Goal: Task Accomplishment & Management: Use online tool/utility

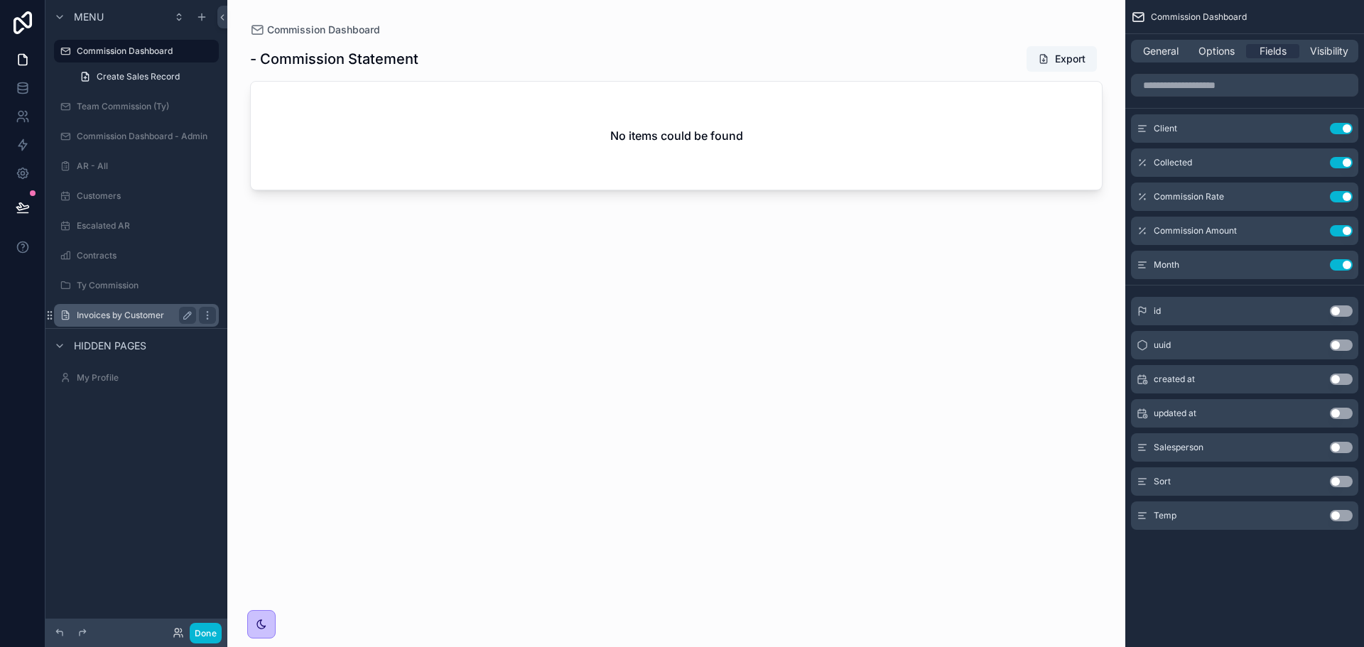
click at [111, 312] on label "Invoices by Customer" at bounding box center [134, 315] width 114 height 11
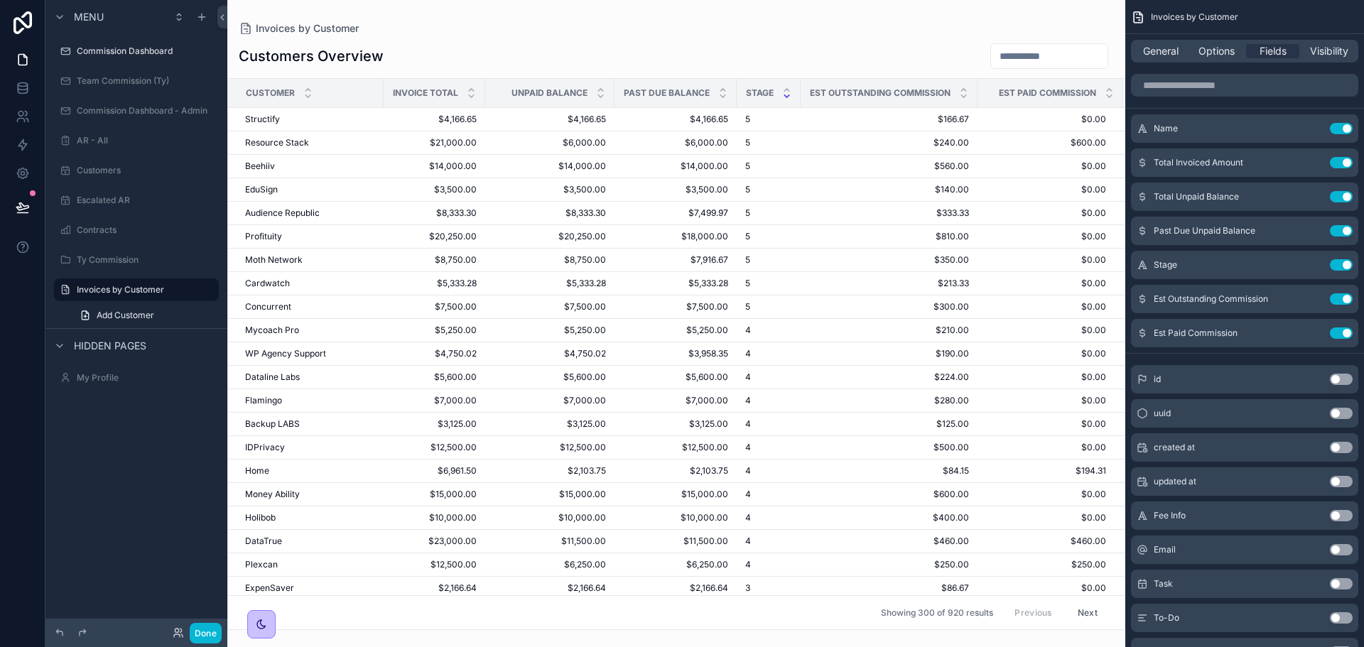
click at [1116, 111] on div "scrollable content" at bounding box center [676, 323] width 898 height 647
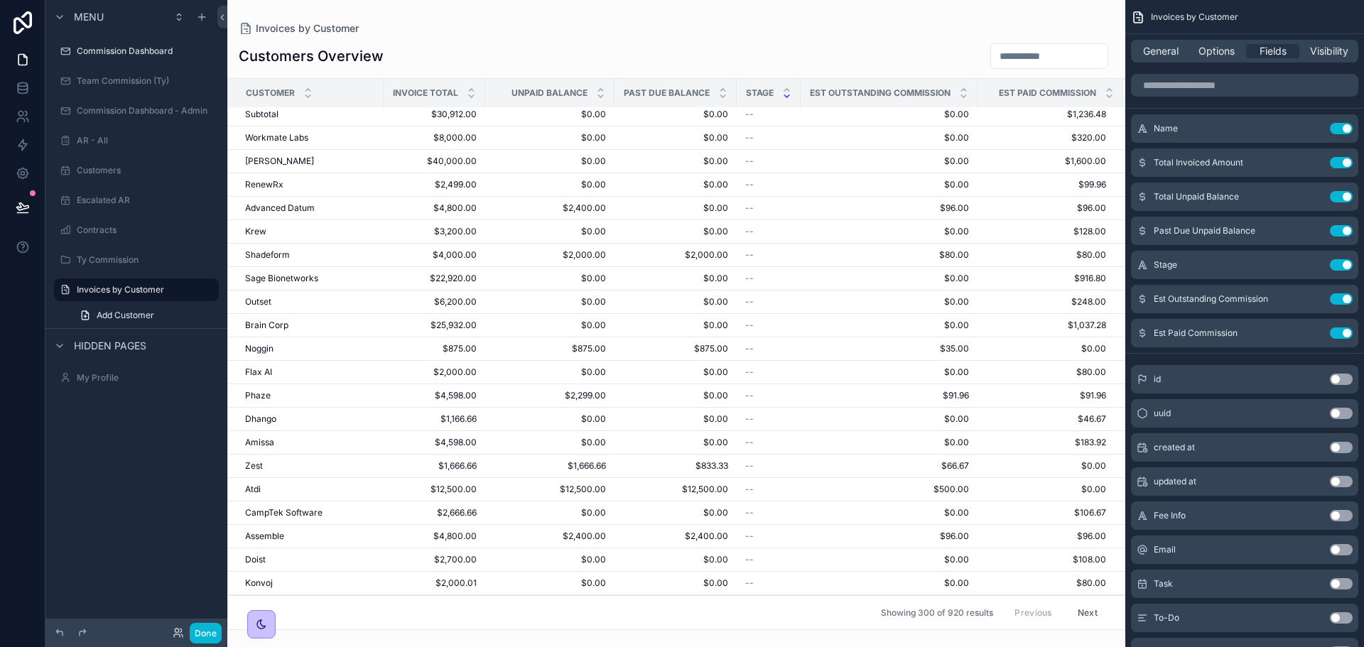
scroll to position [6730, 0]
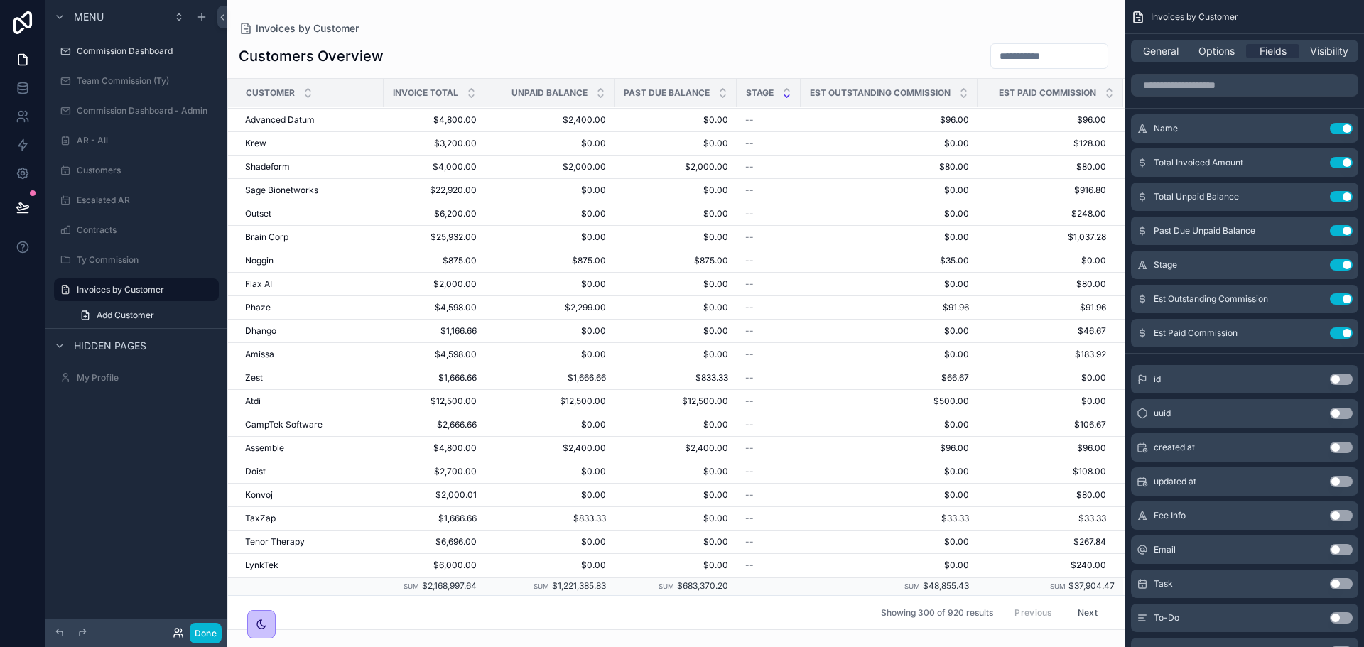
click at [176, 633] on icon at bounding box center [178, 632] width 11 height 11
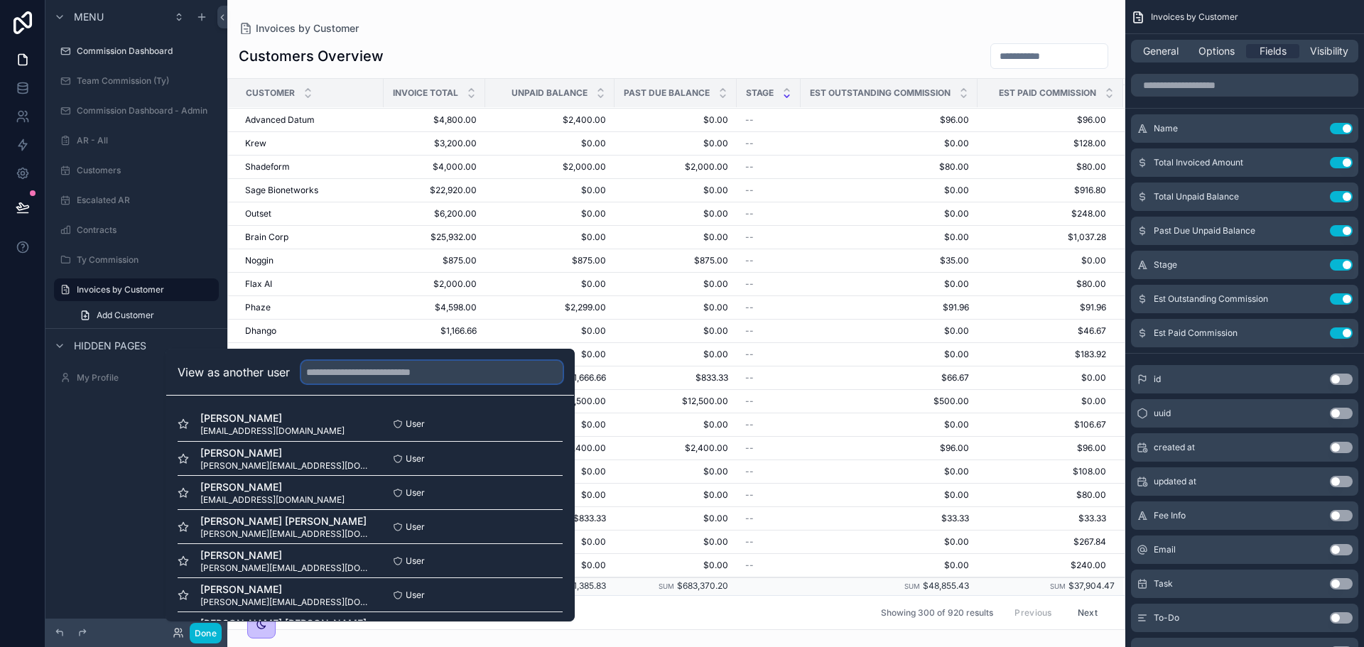
click at [370, 367] on input "text" at bounding box center [431, 372] width 261 height 23
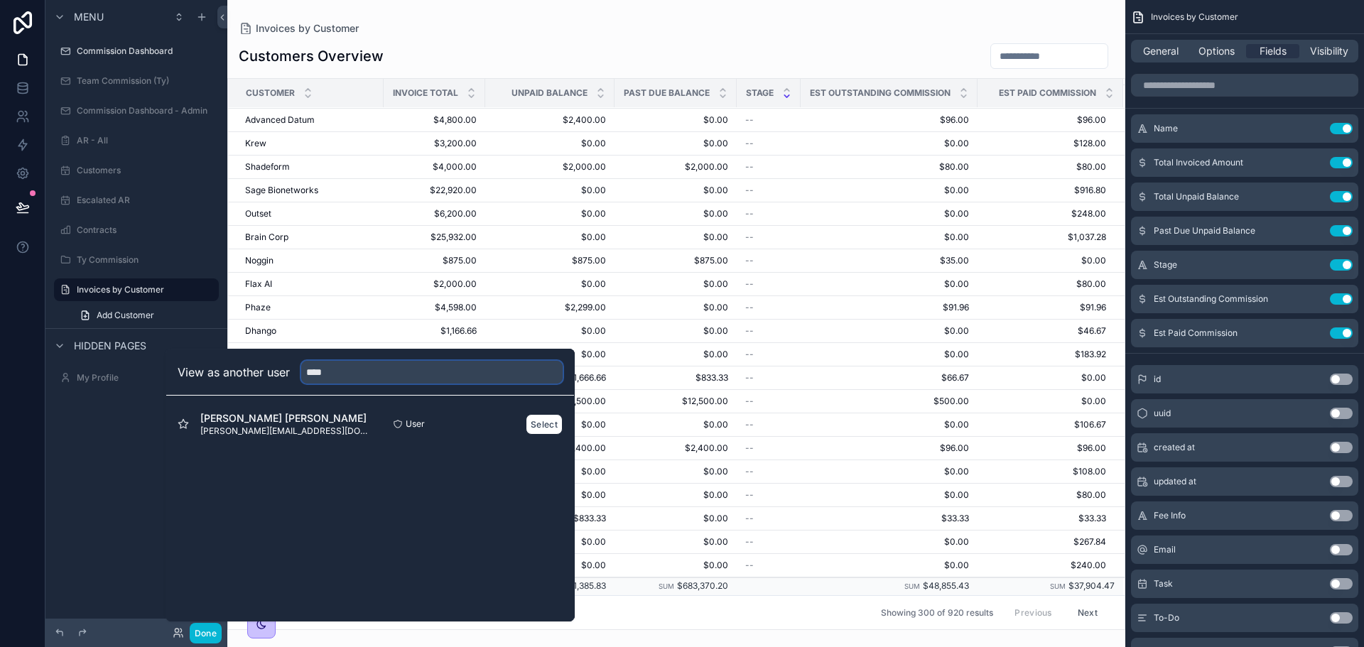
type input "****"
click at [526, 415] on div "Select" at bounding box center [544, 424] width 37 height 21
click at [534, 425] on button "Select" at bounding box center [544, 424] width 37 height 21
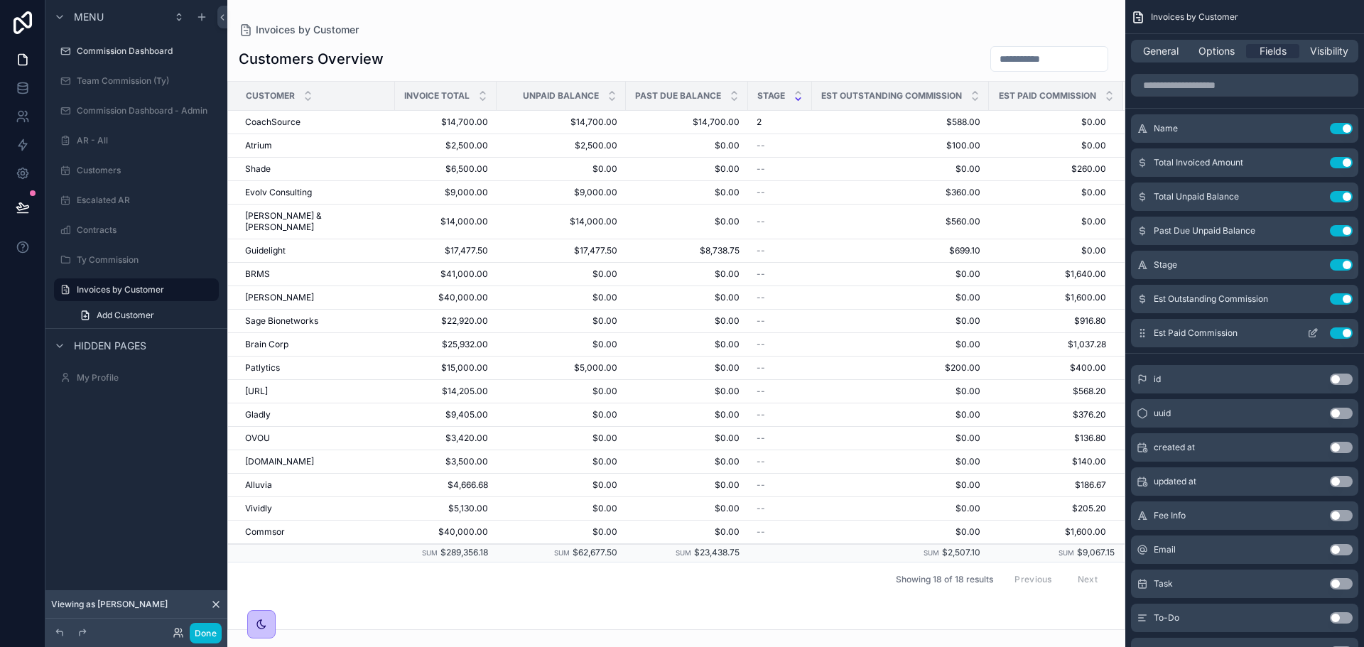
click at [1337, 335] on button "Use setting" at bounding box center [1341, 333] width 23 height 11
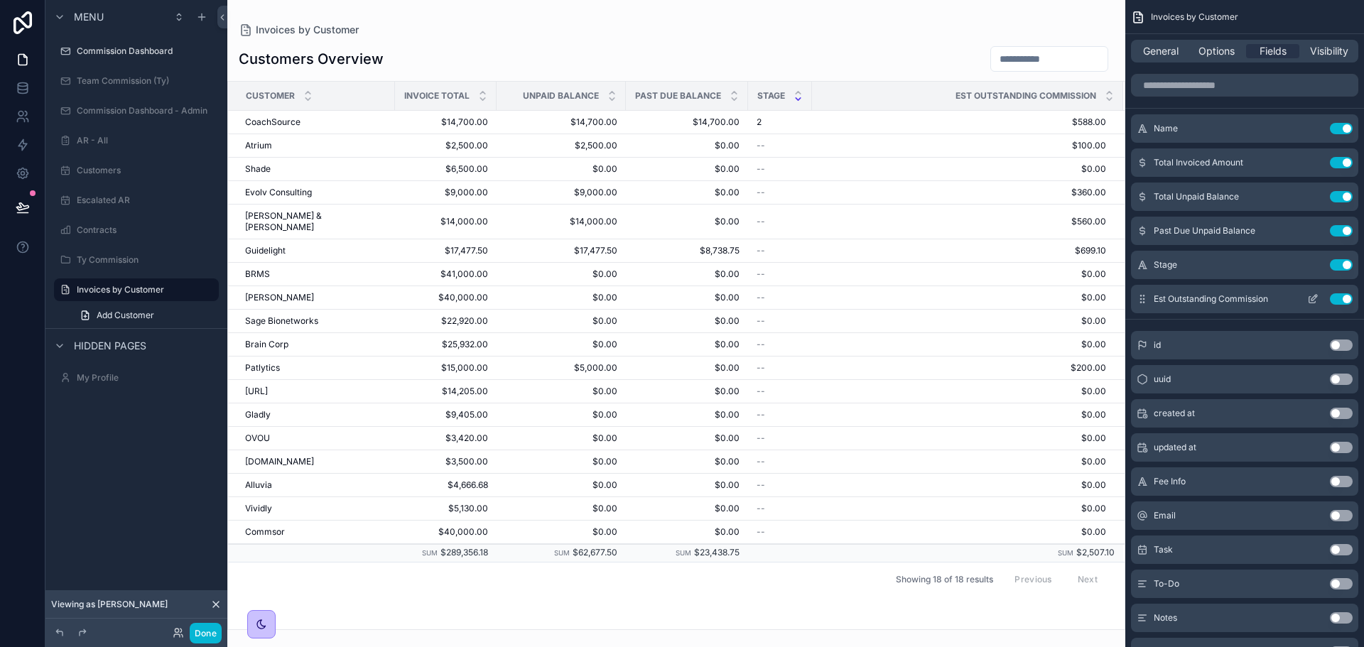
click at [1342, 295] on button "Use setting" at bounding box center [1341, 298] width 23 height 11
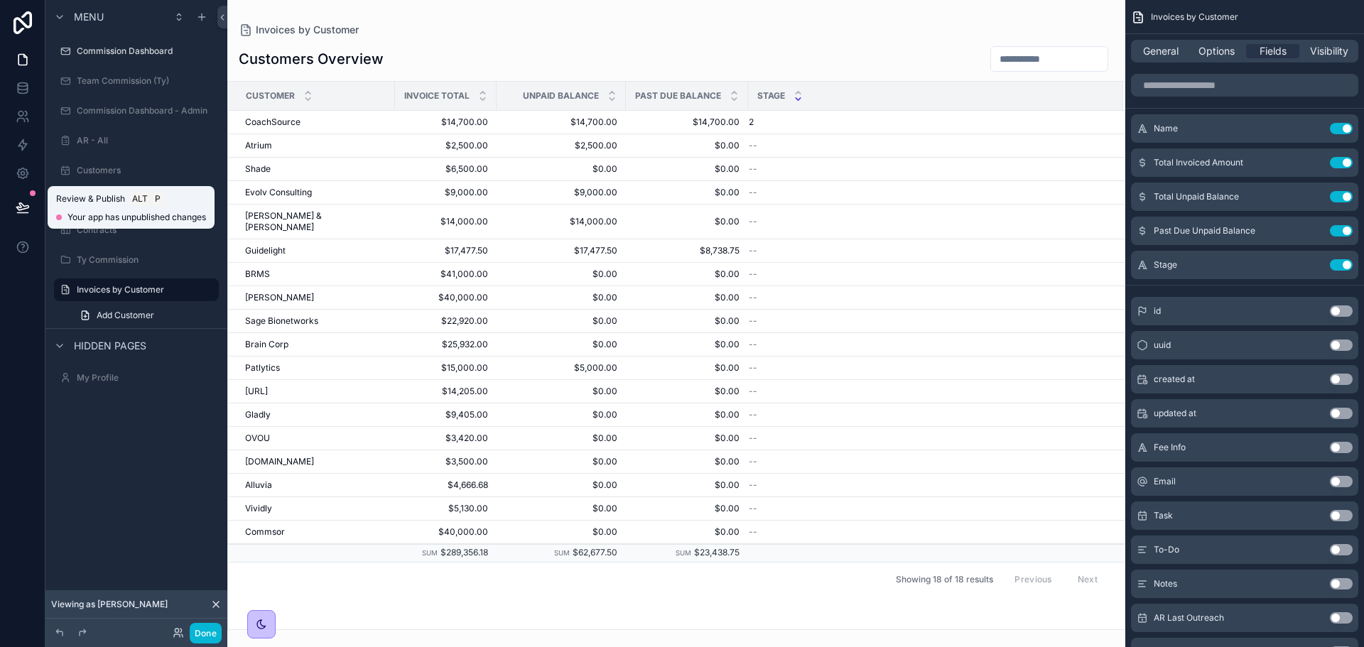
click at [32, 211] on button at bounding box center [22, 208] width 31 height 40
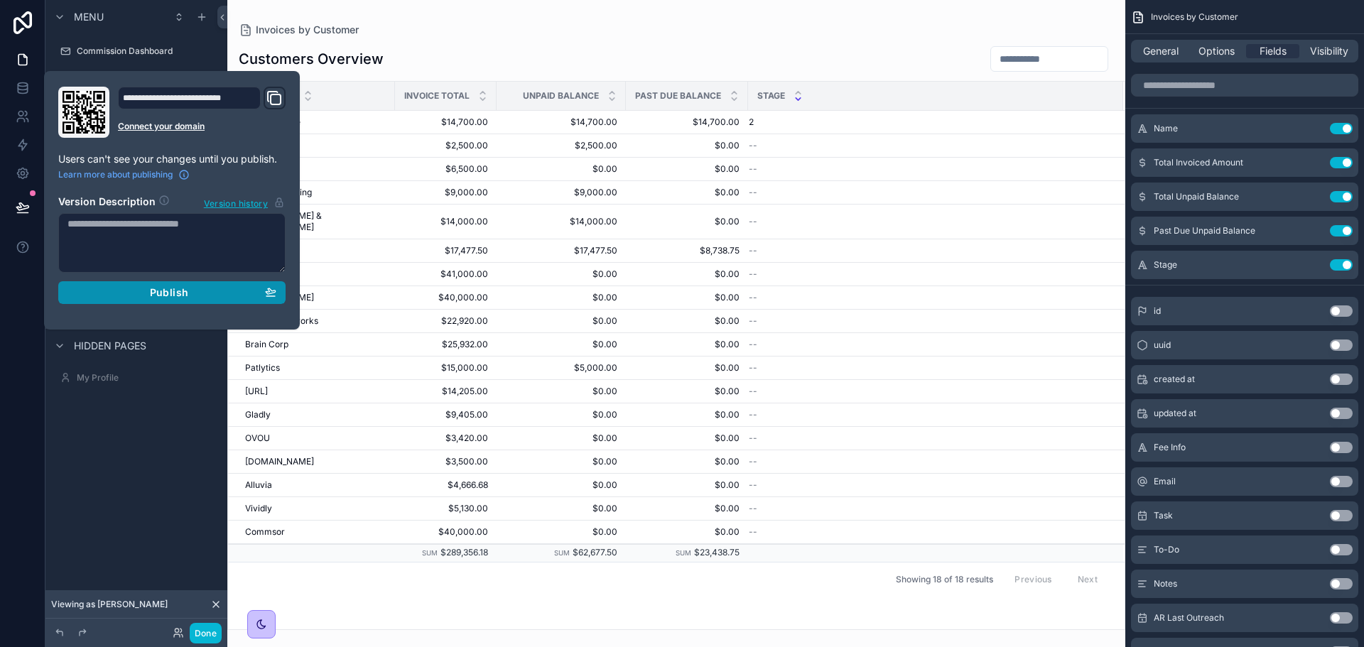
click at [227, 289] on div "Publish" at bounding box center [172, 292] width 209 height 13
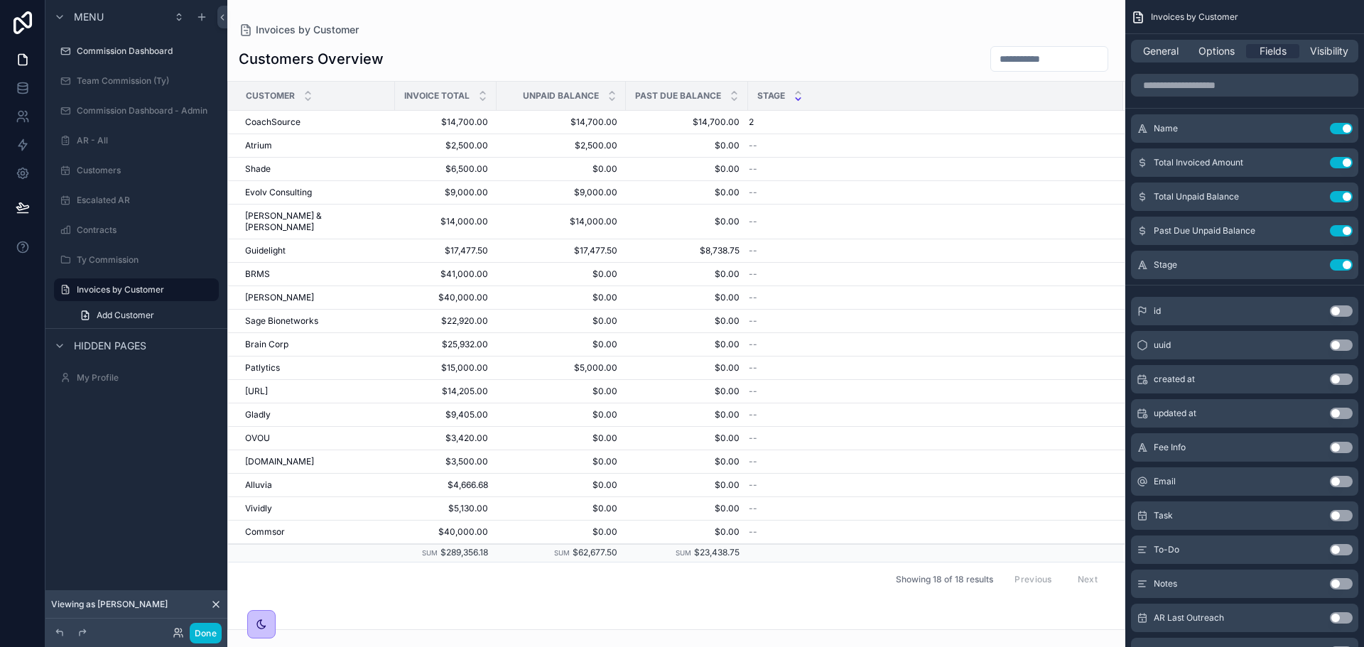
click at [733, 585] on div "Customer Invoice Total Unpaid Balance Past Due Balance Stage CoachSource CoachS…" at bounding box center [676, 356] width 897 height 548
